Goal: Book appointment/travel/reservation

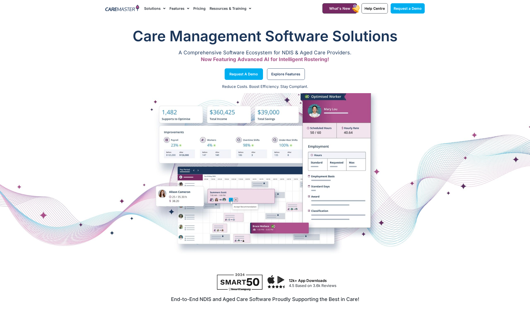
click at [198, 8] on link "Pricing" at bounding box center [199, 8] width 12 height 17
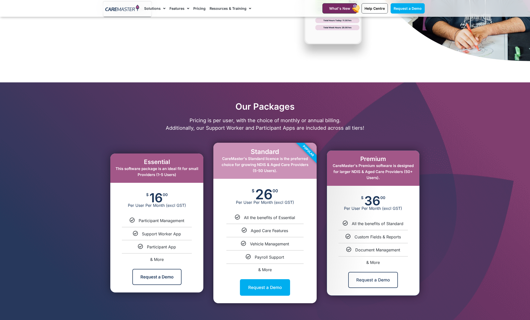
scroll to position [175, 0]
